Goal: Find specific page/section: Find specific page/section

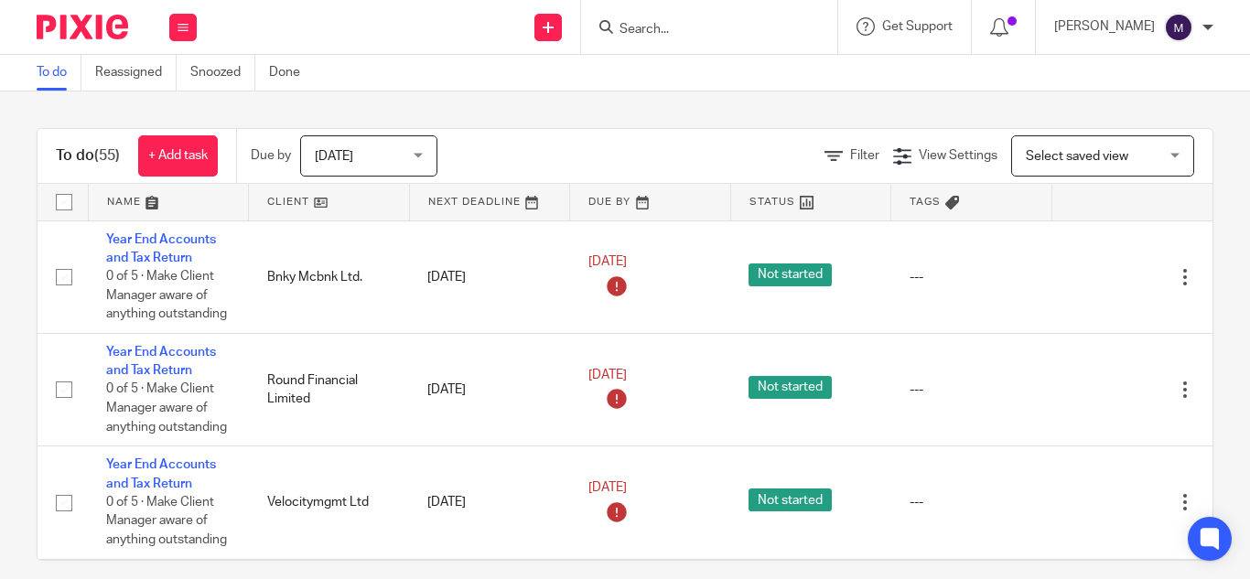
click at [688, 38] on form at bounding box center [715, 27] width 195 height 23
click at [682, 30] on input "Search" at bounding box center [700, 30] width 165 height 16
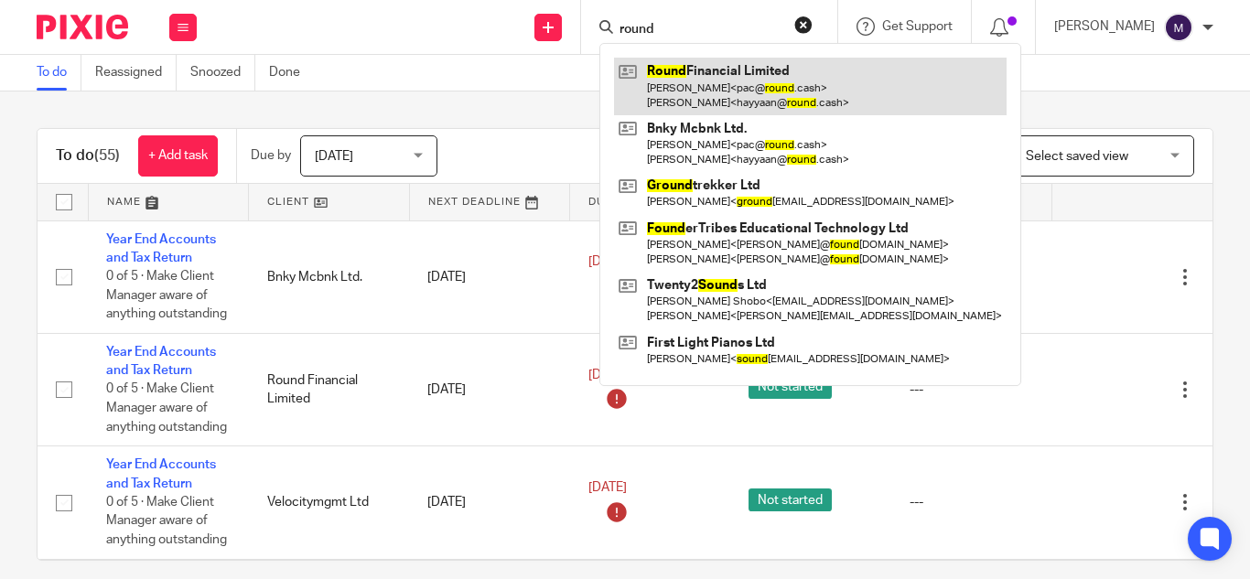
type input "round"
click at [799, 72] on link at bounding box center [810, 86] width 393 height 57
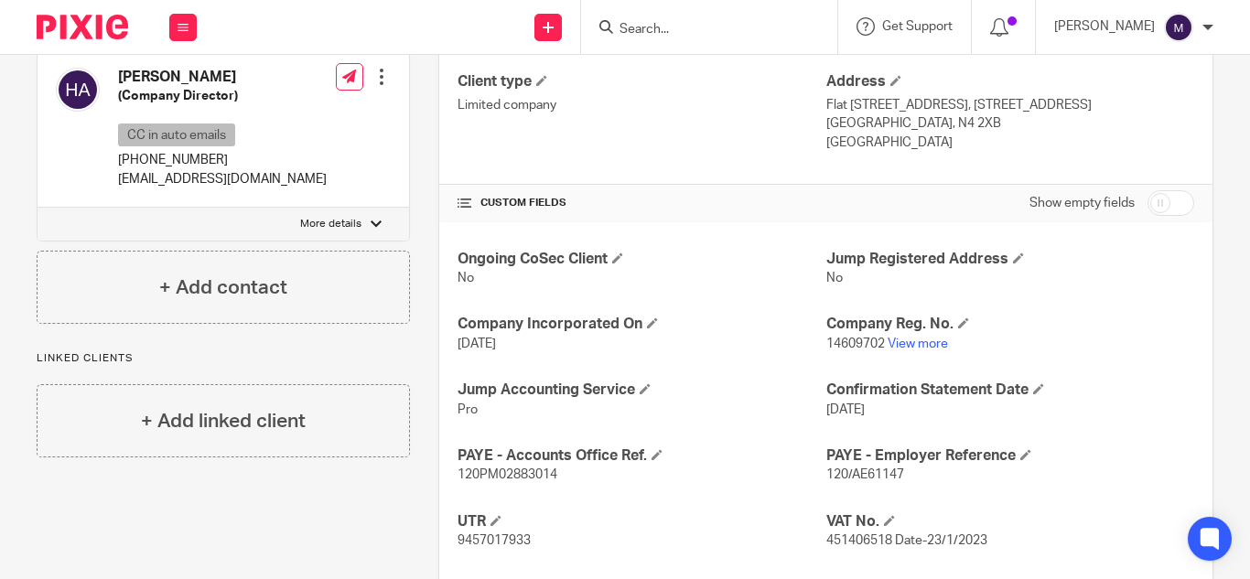
scroll to position [549, 0]
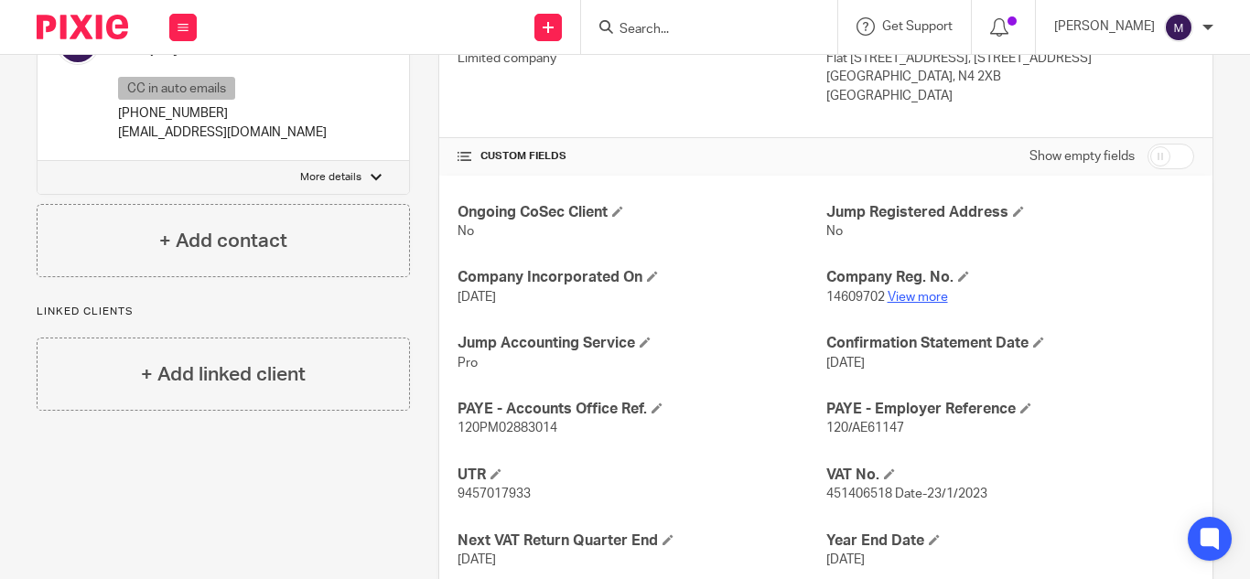
click at [888, 291] on link "View more" at bounding box center [918, 297] width 60 height 13
